Goal: Information Seeking & Learning: Learn about a topic

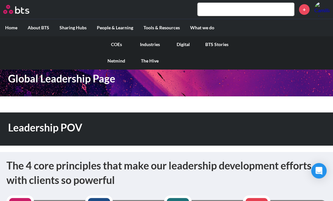
click at [118, 45] on link "COEs" at bounding box center [116, 44] width 33 height 17
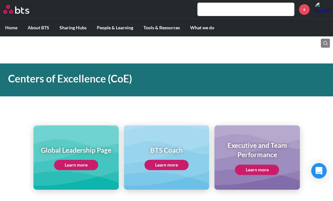
click at [101, 114] on div "Global Leadership Page Learn more BTS Coach Learn more Executive and Team Perfo…" at bounding box center [166, 145] width 333 height 87
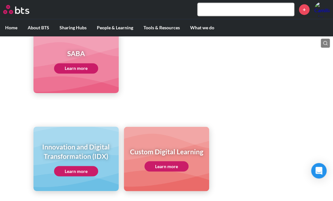
scroll to position [389, 0]
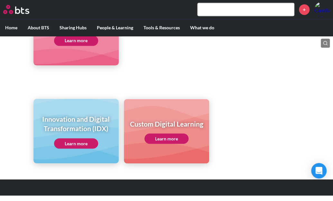
click at [78, 143] on link "Learn more" at bounding box center [76, 143] width 44 height 10
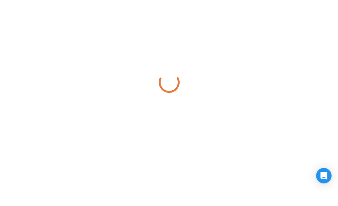
click at [86, 122] on div at bounding box center [169, 82] width 338 height 164
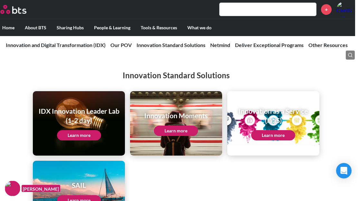
scroll to position [781, 3]
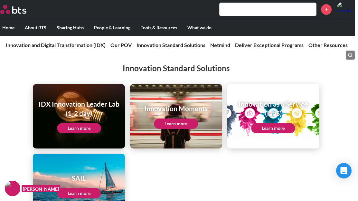
click at [179, 121] on link "Learn more" at bounding box center [176, 123] width 44 height 10
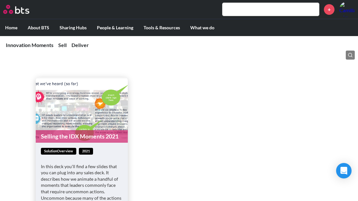
scroll to position [317, 0]
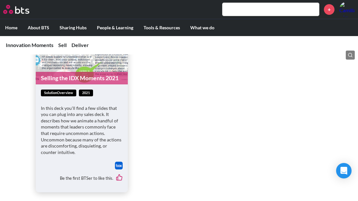
click at [232, 111] on ul "Selling the IDX Moments 2021 solutionOverview 2021 In this deck you'll find a f…" at bounding box center [179, 105] width 286 height 173
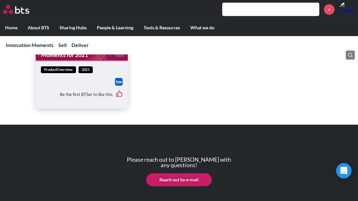
scroll to position [604, 0]
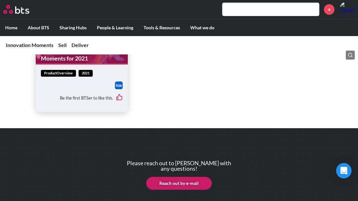
click at [58, 97] on div "Be the first BTSer to like this." at bounding box center [82, 98] width 82 height 18
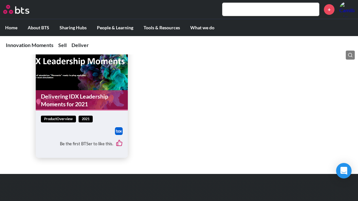
scroll to position [558, 0]
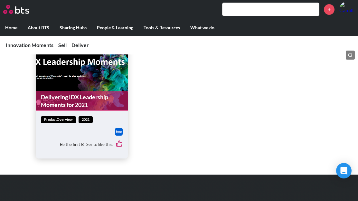
click at [70, 82] on figure "Delivering IDX Leadership Moments for 2021" at bounding box center [82, 78] width 92 height 65
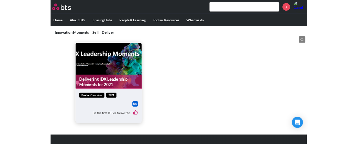
scroll to position [546, 1]
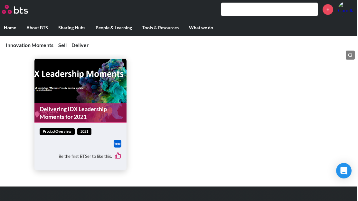
click at [73, 114] on link "Delivering IDX Leadership Moments for 2021" at bounding box center [80, 113] width 92 height 20
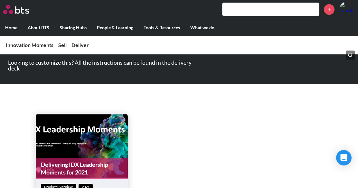
scroll to position [491, 0]
